Goal: Information Seeking & Learning: Check status

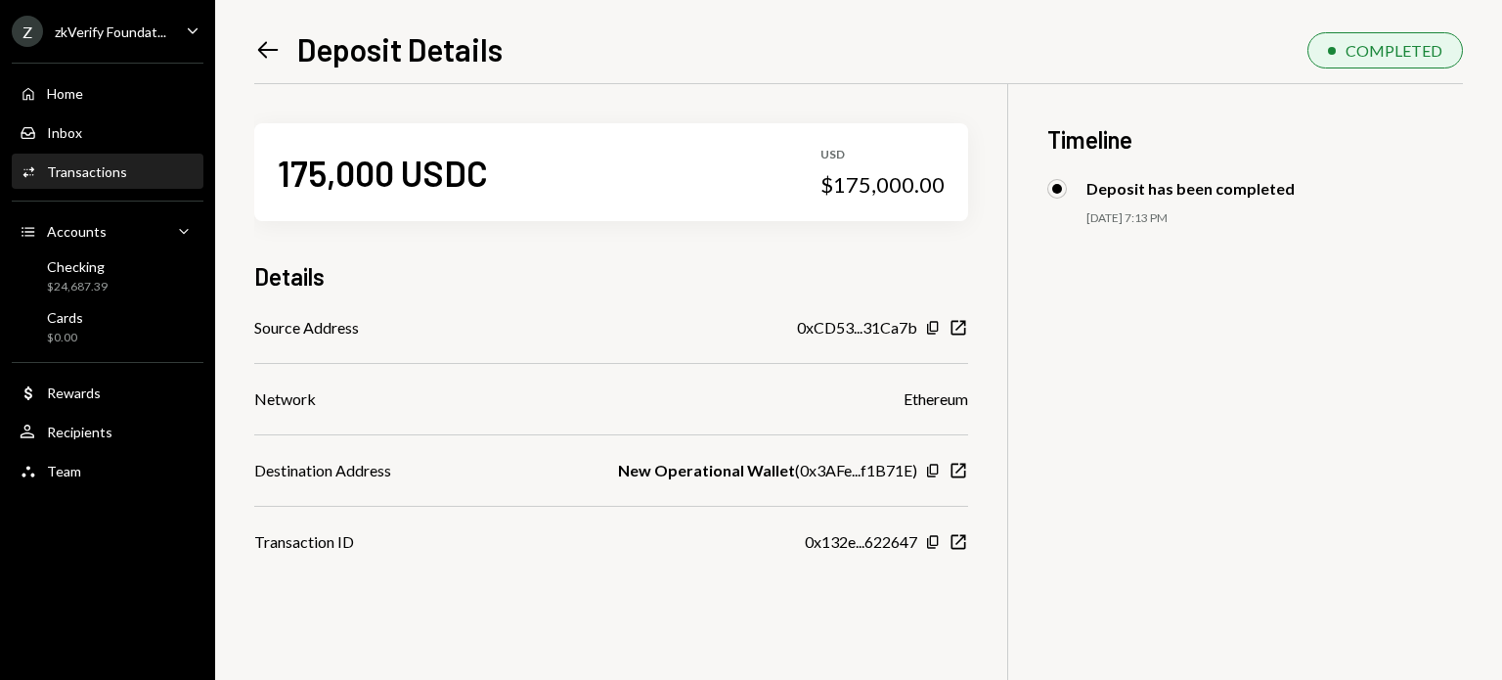
click at [254, 53] on icon "Left Arrow" at bounding box center [267, 49] width 27 height 27
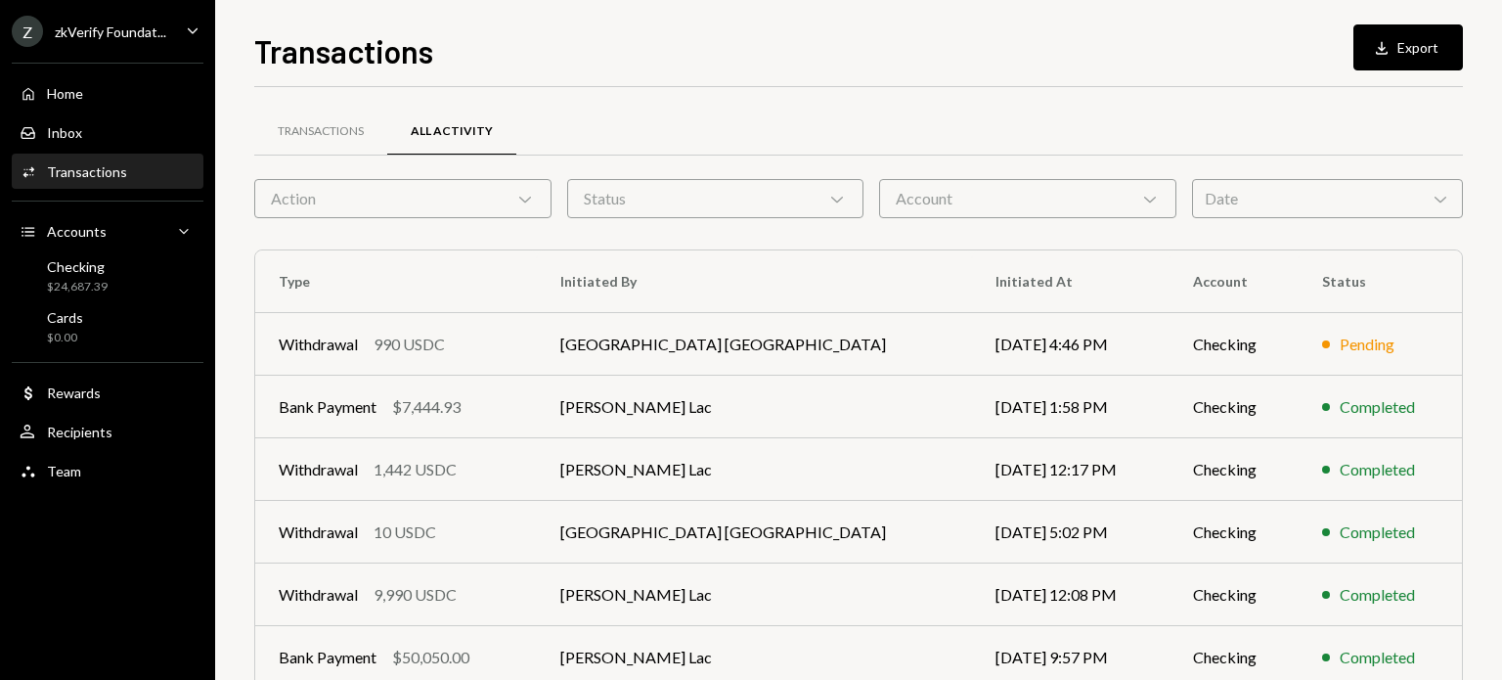
click at [1252, 189] on div "Date Chevron Down" at bounding box center [1327, 198] width 271 height 39
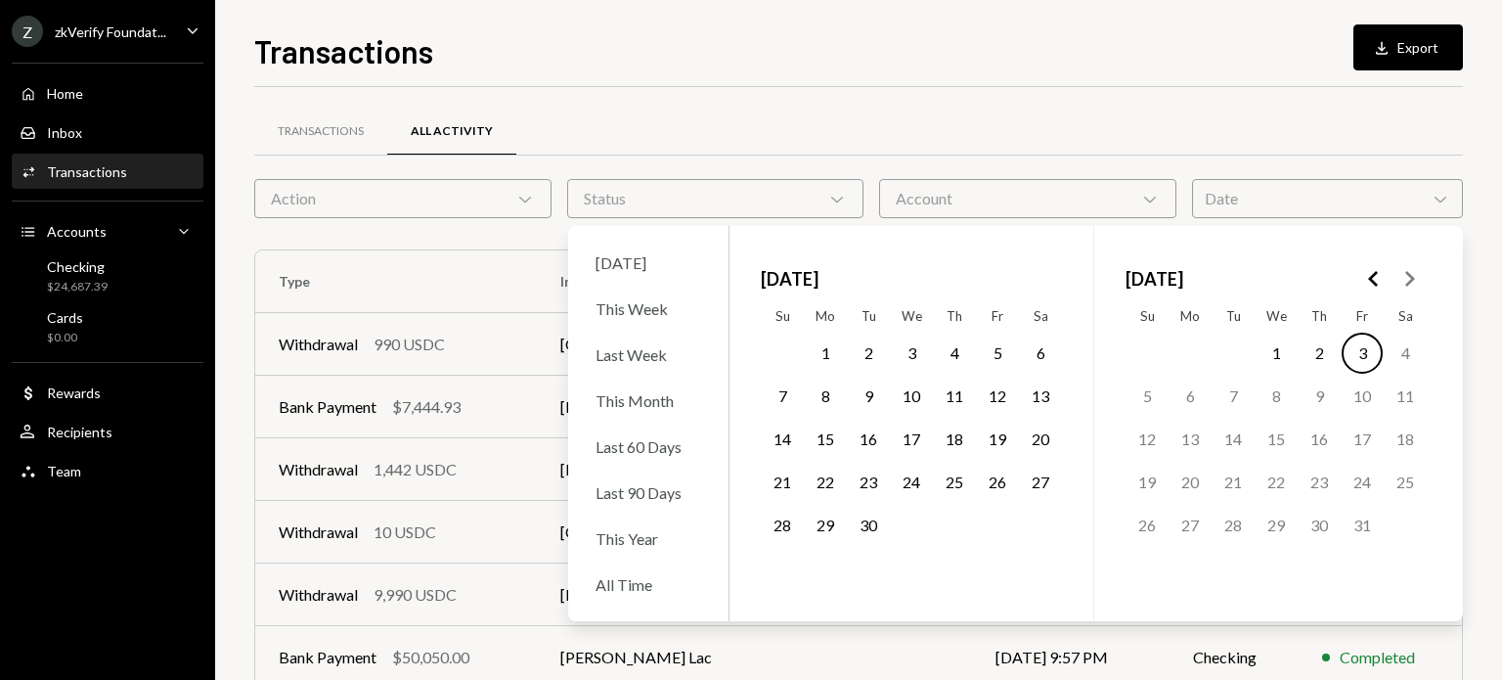
click at [1376, 281] on icon "Go to the Previous Month" at bounding box center [1373, 278] width 23 height 23
click at [1316, 397] on button "7" at bounding box center [1319, 396] width 41 height 41
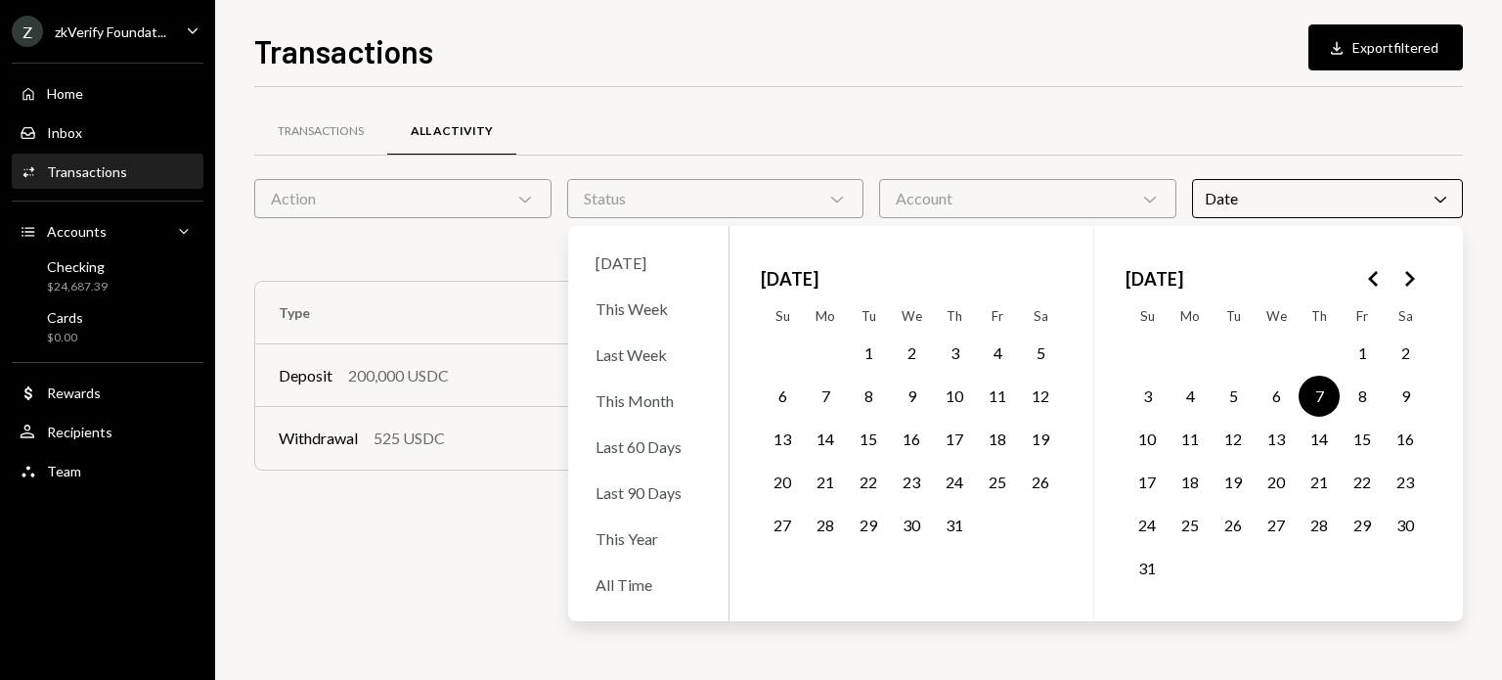
click at [450, 548] on div "Transactions All Activity Action Chevron Down Status Chevron Down Account Chevr…" at bounding box center [858, 383] width 1209 height 593
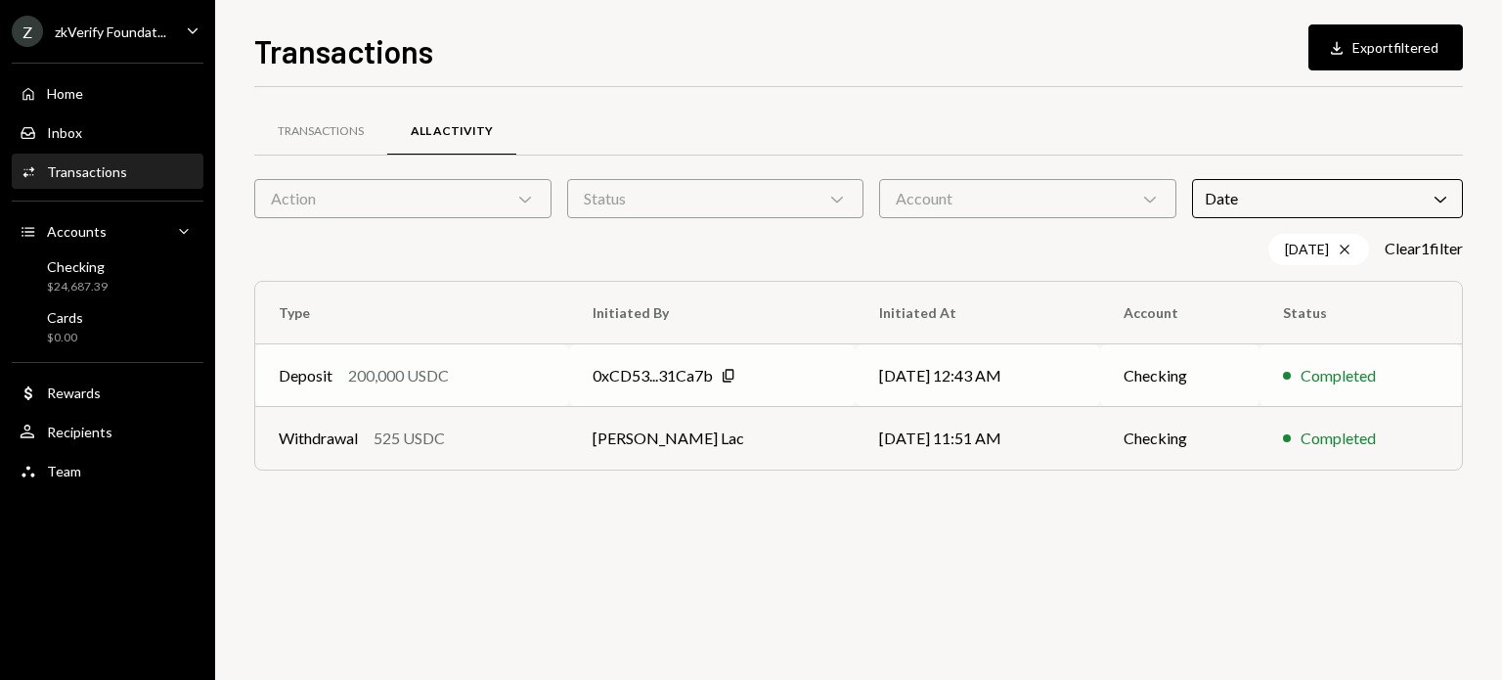
click at [615, 384] on div "0xCD53...31Ca7b" at bounding box center [653, 375] width 120 height 23
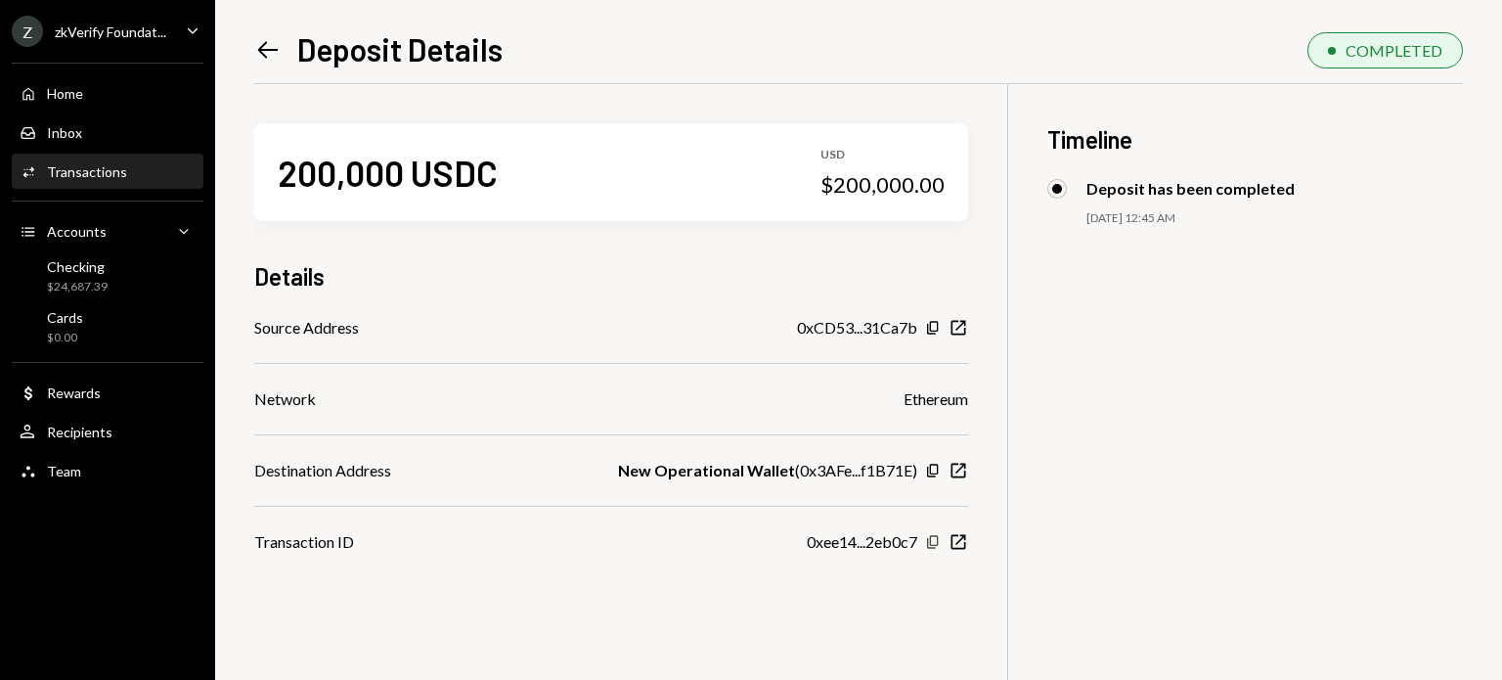
click at [931, 549] on icon "Copy" at bounding box center [933, 542] width 16 height 16
click at [939, 326] on icon "Copy" at bounding box center [933, 328] width 16 height 16
click at [931, 471] on icon "button" at bounding box center [932, 471] width 11 height 13
click at [271, 54] on icon "Left Arrow" at bounding box center [267, 49] width 27 height 27
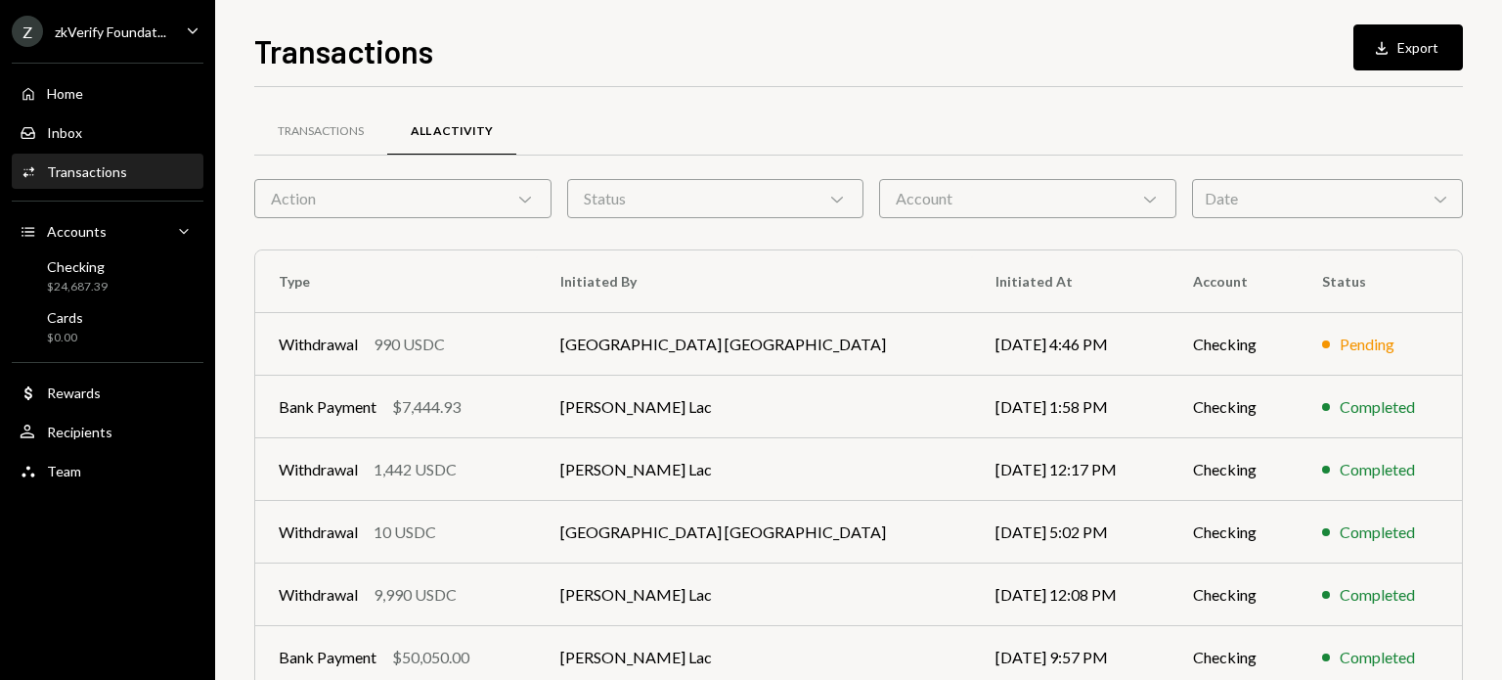
click at [1287, 199] on div "Date Chevron Down" at bounding box center [1327, 198] width 271 height 39
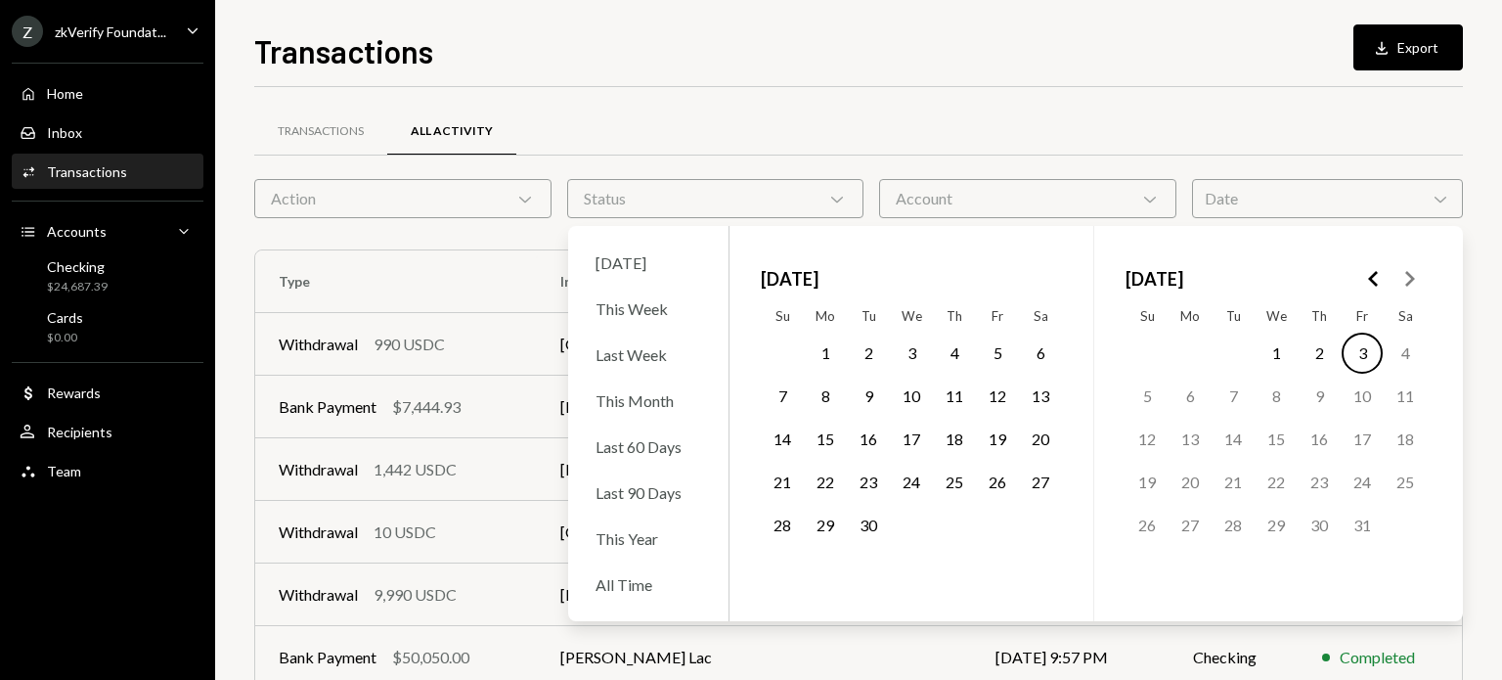
click at [954, 444] on button "18" at bounding box center [954, 439] width 41 height 41
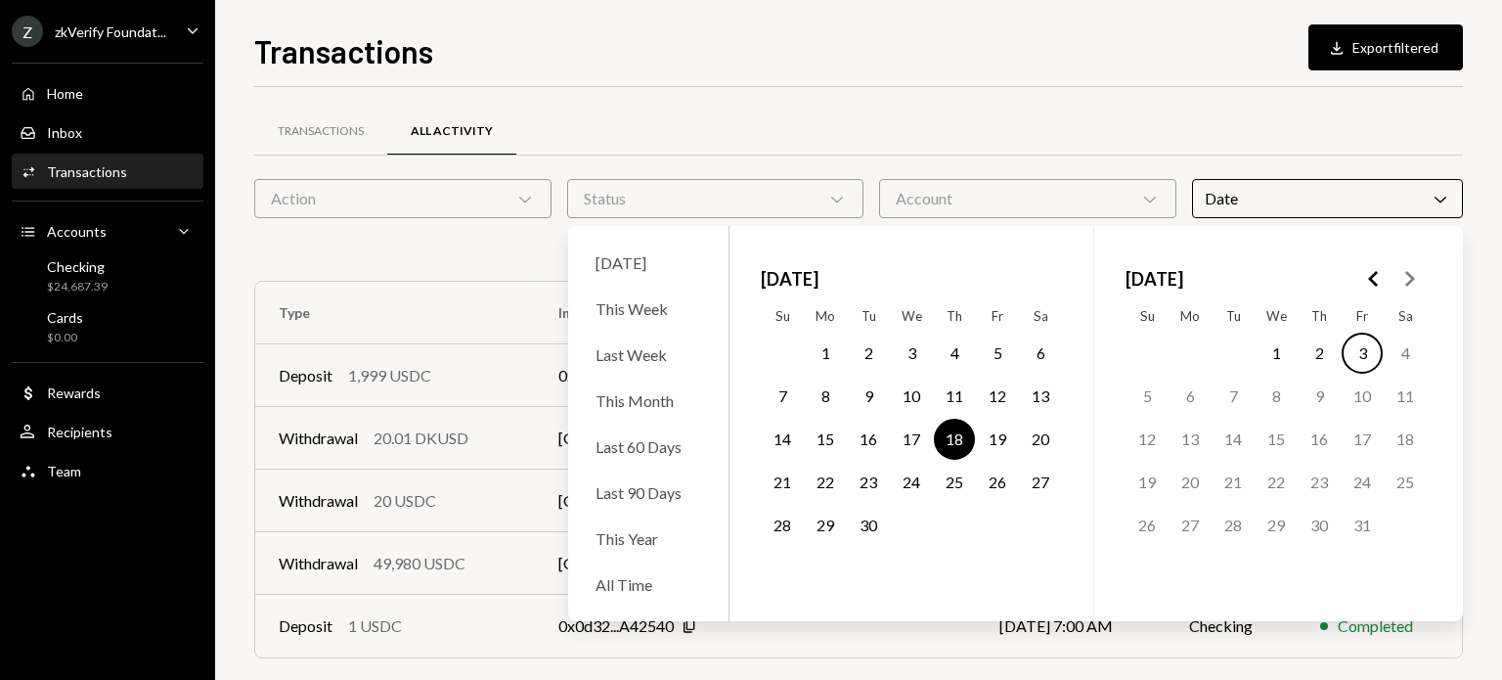
click at [903, 442] on button "17" at bounding box center [911, 439] width 41 height 41
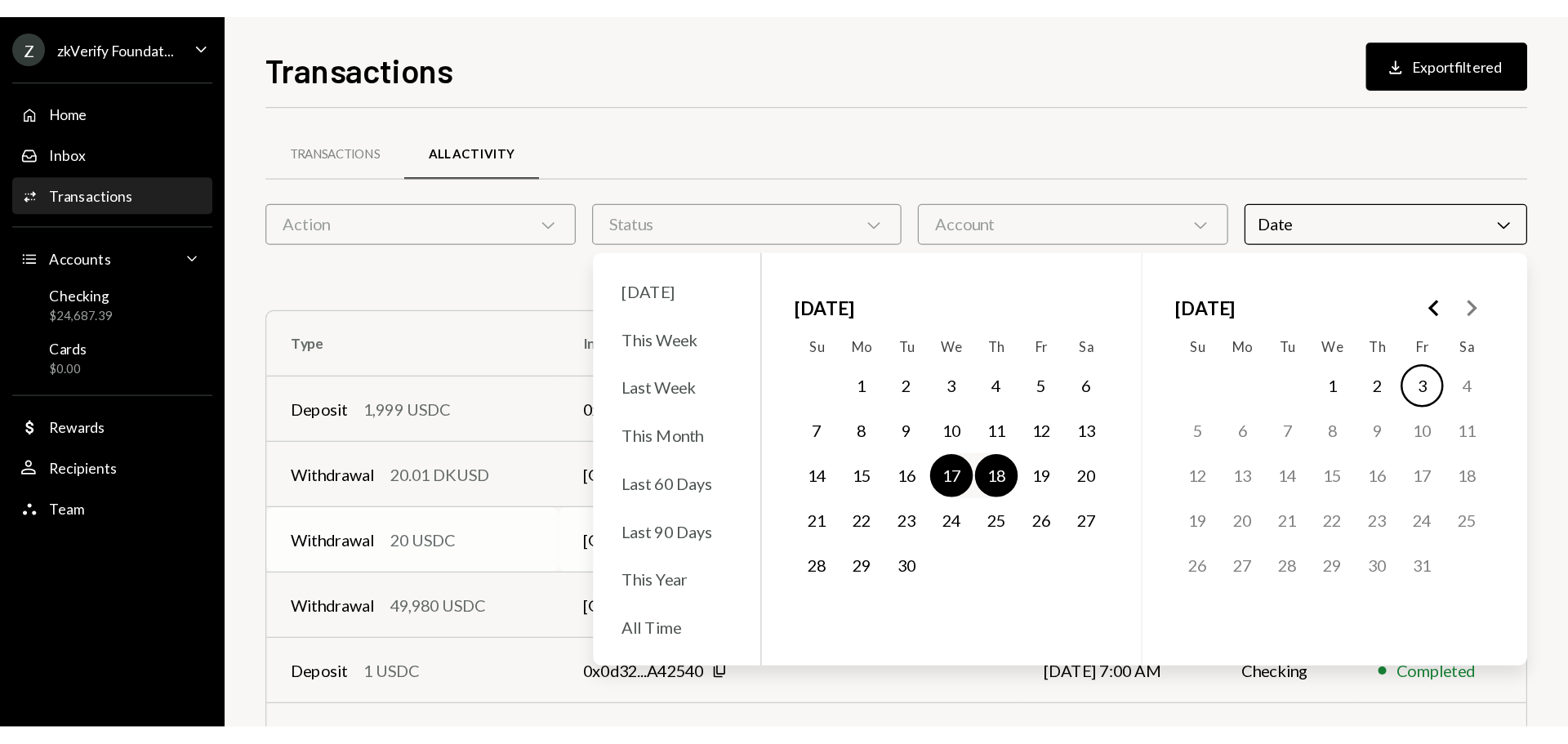
scroll to position [65, 0]
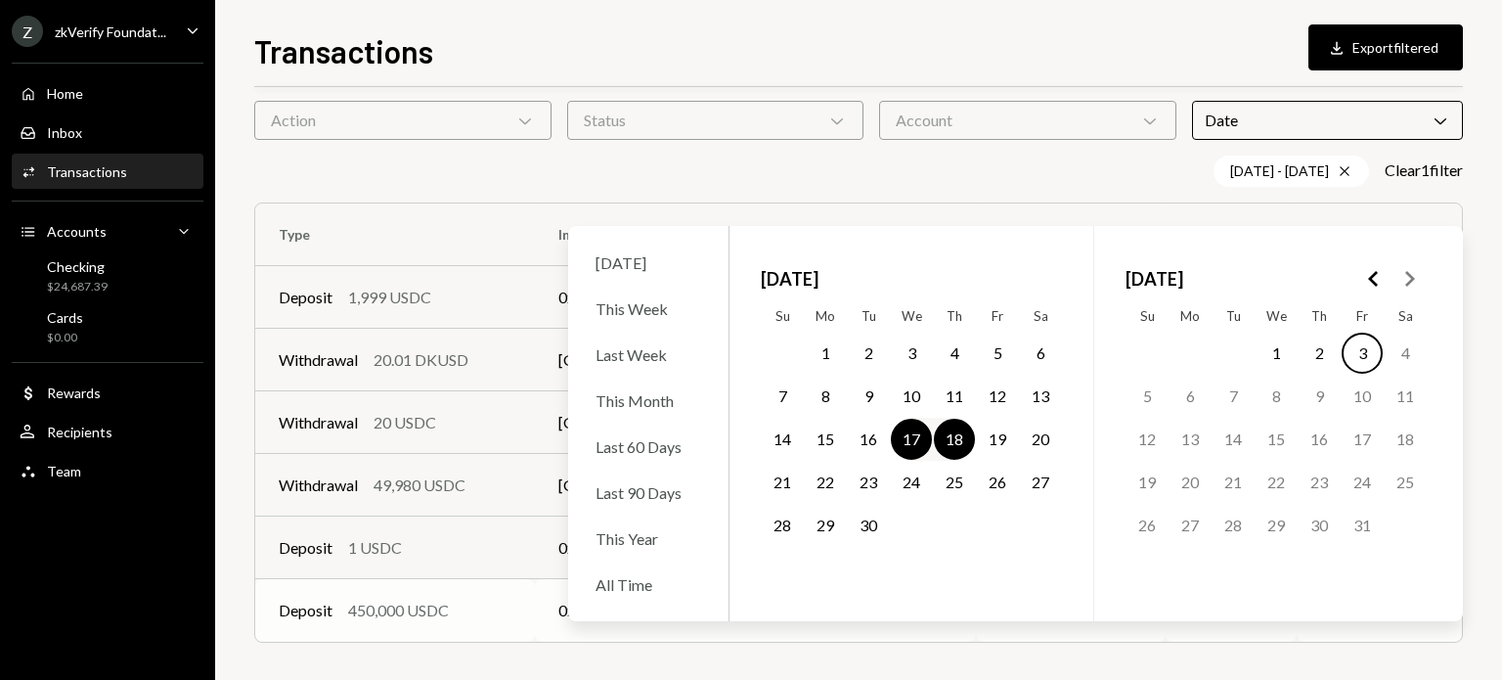
click at [345, 603] on div "Deposit 450,000 USDC" at bounding box center [395, 610] width 233 height 23
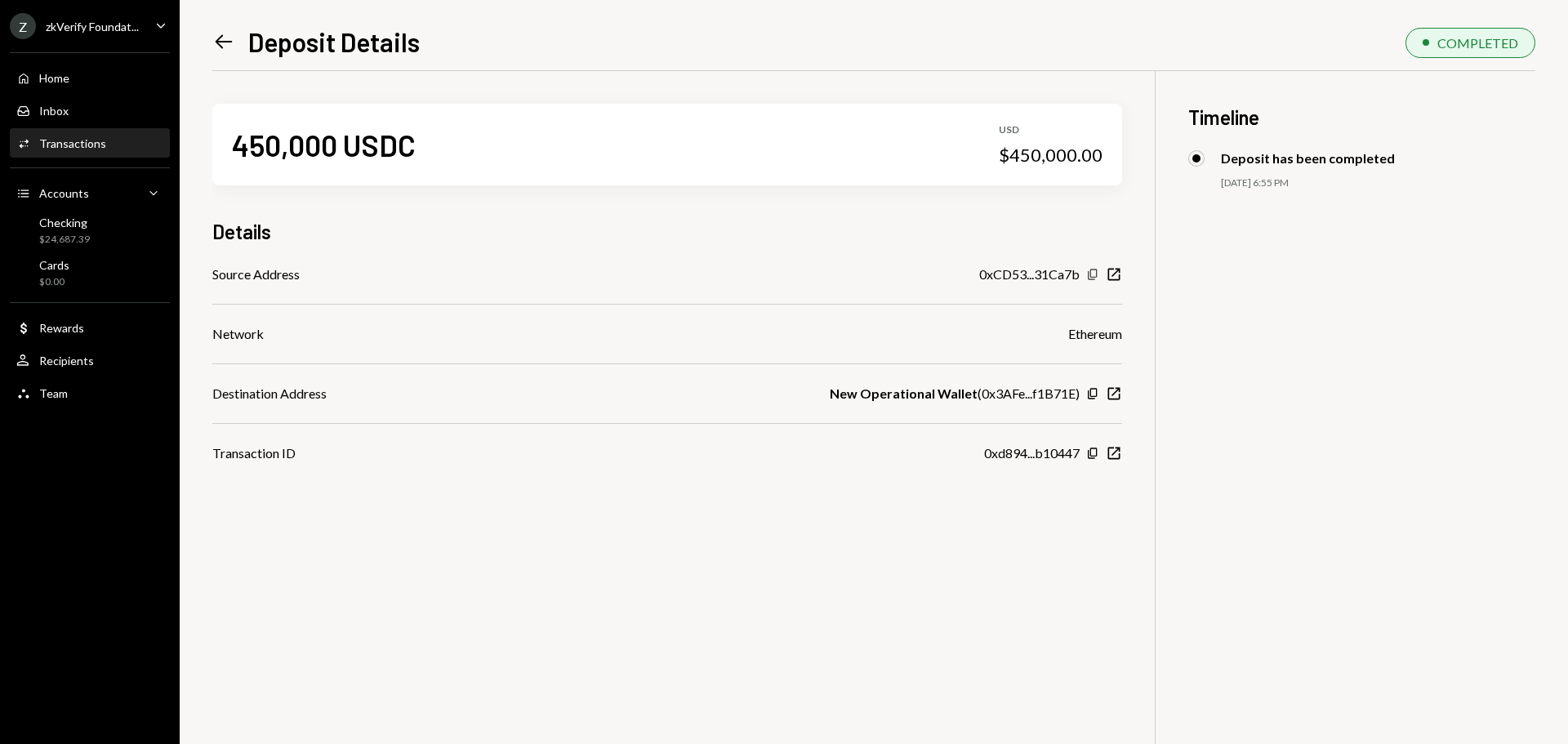
click at [1092, 276] on icon "Copy" at bounding box center [1093, 275] width 13 height 13
click at [1093, 451] on icon "Copy" at bounding box center [1093, 453] width 13 height 13
